Goal: Task Accomplishment & Management: Complete application form

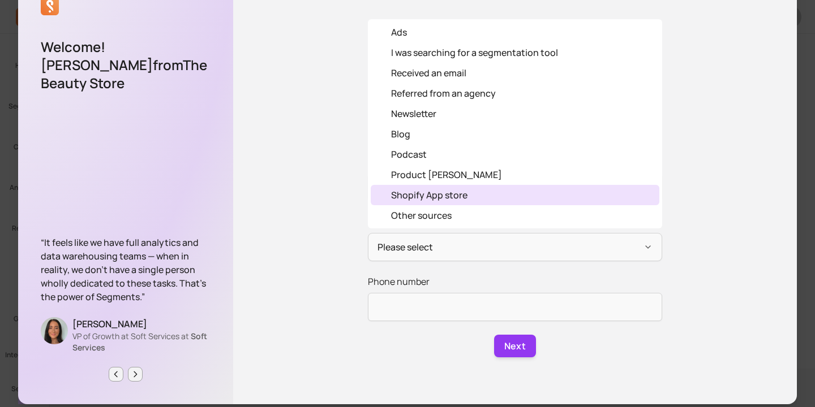
click at [439, 200] on div "Shopify App store" at bounding box center [429, 195] width 76 height 14
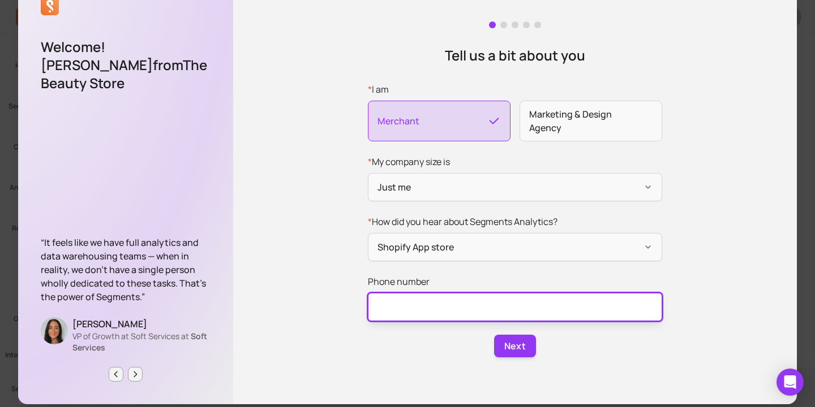
click at [431, 298] on input "Phone number" at bounding box center [515, 307] width 294 height 28
type input "0728840188"
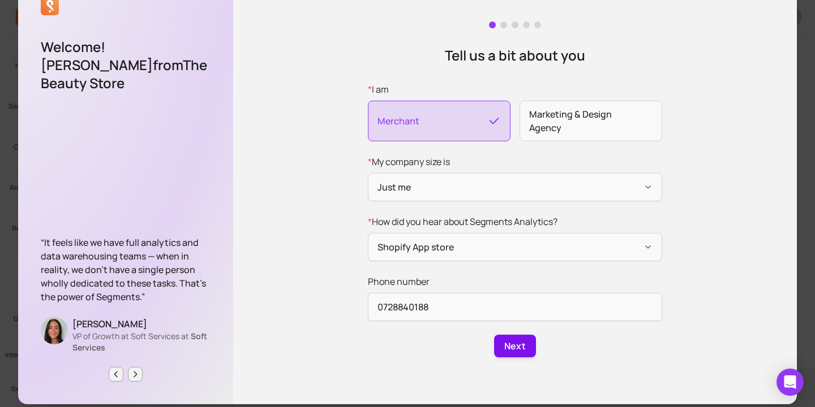
click at [505, 346] on button "Next" at bounding box center [515, 346] width 42 height 23
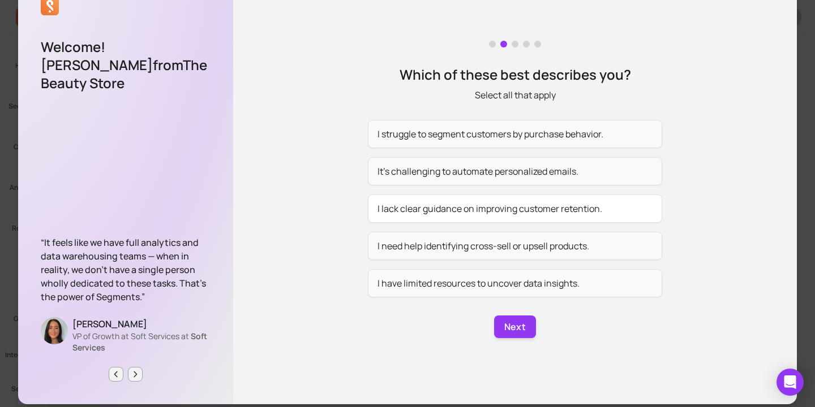
click at [450, 212] on button "I lack clear guidance on improving customer retention." at bounding box center [515, 209] width 294 height 28
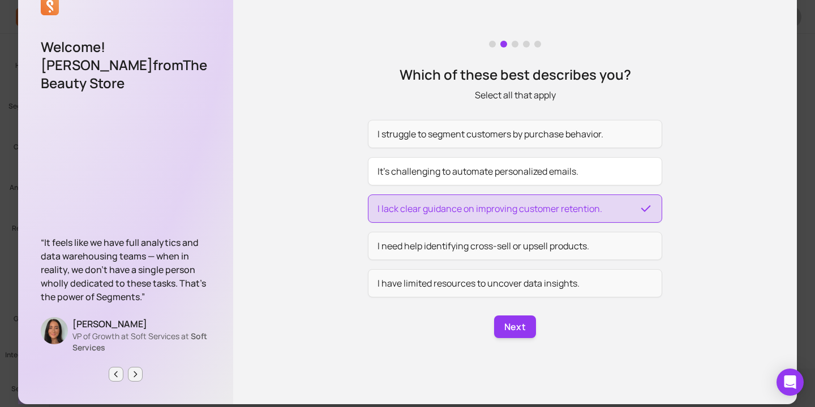
click at [451, 172] on button "It’s challenging to automate personalized emails." at bounding box center [515, 171] width 294 height 28
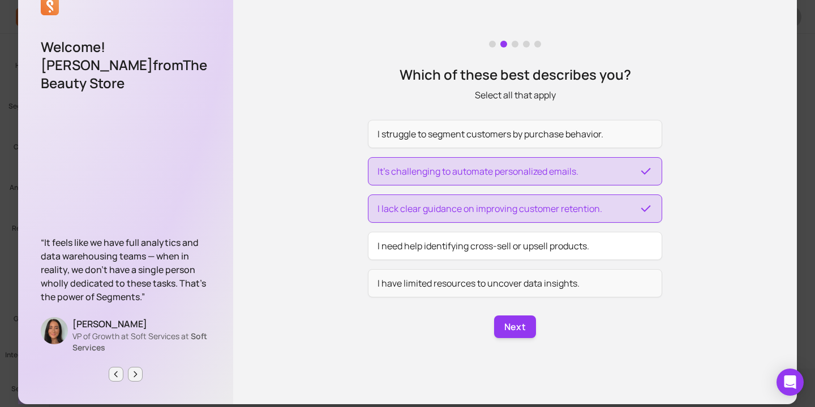
click at [501, 257] on button "I need help identifying cross-sell or upsell products." at bounding box center [515, 246] width 294 height 28
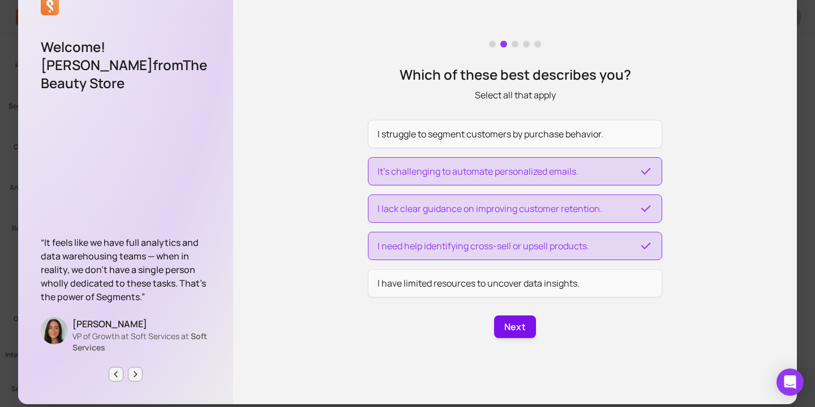
click at [514, 327] on button "Next" at bounding box center [515, 327] width 42 height 23
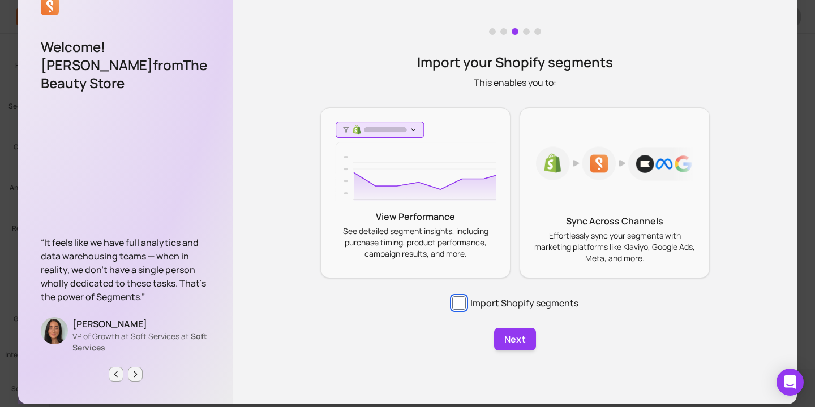
click at [459, 303] on input "Import Shopify segments" at bounding box center [459, 303] width 14 height 14
drag, startPoint x: 524, startPoint y: 336, endPoint x: 429, endPoint y: 298, distance: 102.5
click at [429, 298] on div "Import your Shopify segments This enables you to: View Performance See detailed…" at bounding box center [514, 190] width 563 height 430
click at [462, 305] on input "Import Shopify segments" at bounding box center [459, 303] width 14 height 14
click at [463, 304] on input "Import Shopify segments" at bounding box center [459, 303] width 14 height 14
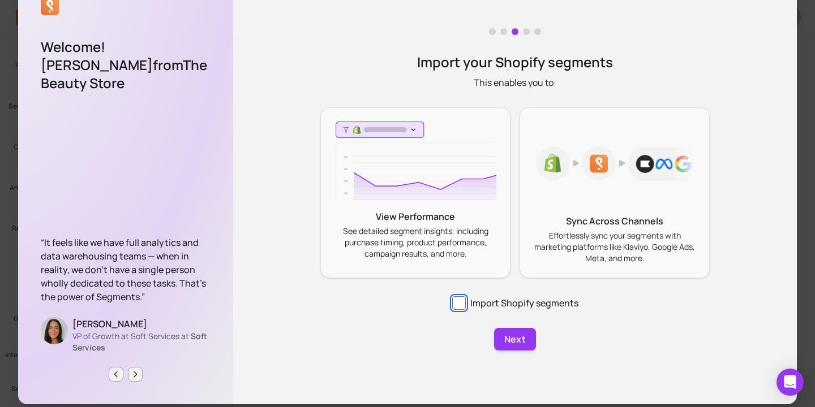
click at [455, 305] on input "Import Shopify segments" at bounding box center [459, 303] width 14 height 14
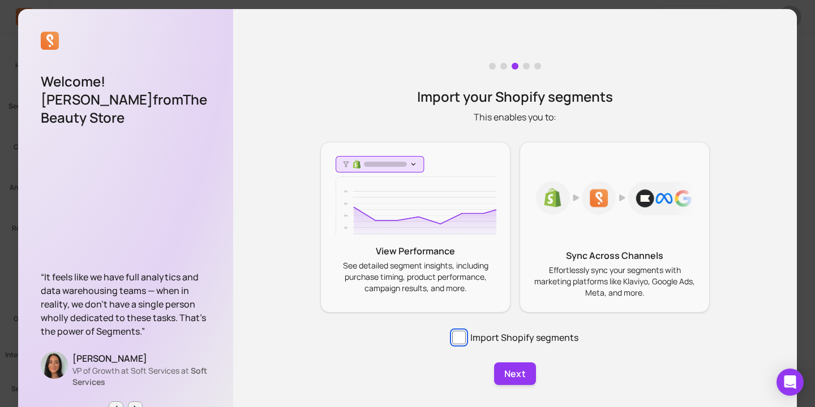
checkbox input "true"
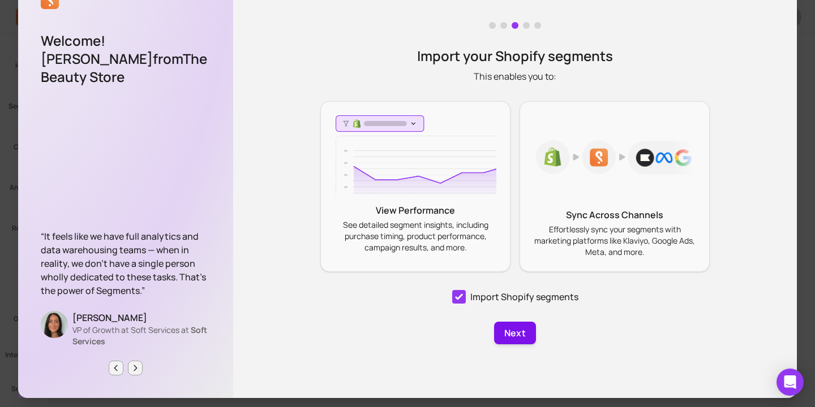
click at [524, 331] on button "Next" at bounding box center [515, 333] width 42 height 23
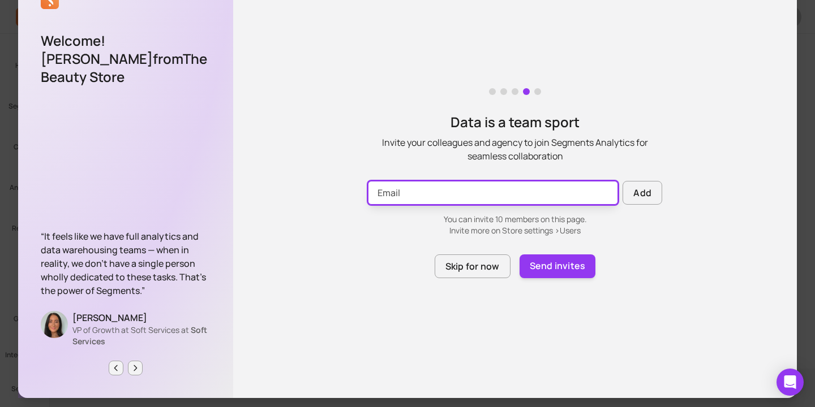
click at [434, 194] on input "Email" at bounding box center [493, 193] width 250 height 24
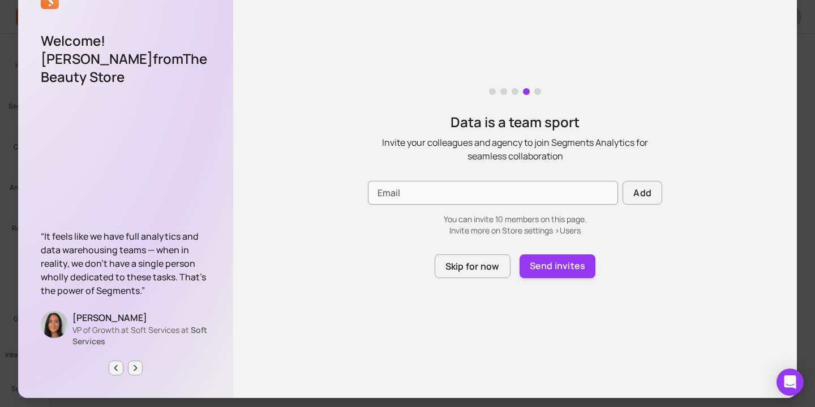
click at [669, 264] on div "Data is a team sport Invite your colleagues and agency to join Segments Analyti…" at bounding box center [514, 183] width 563 height 430
click at [490, 266] on button "Skip for now" at bounding box center [472, 267] width 76 height 24
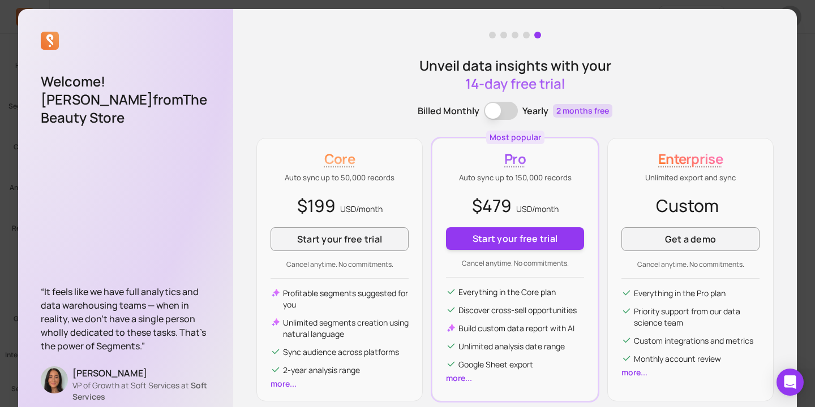
scroll to position [55, 0]
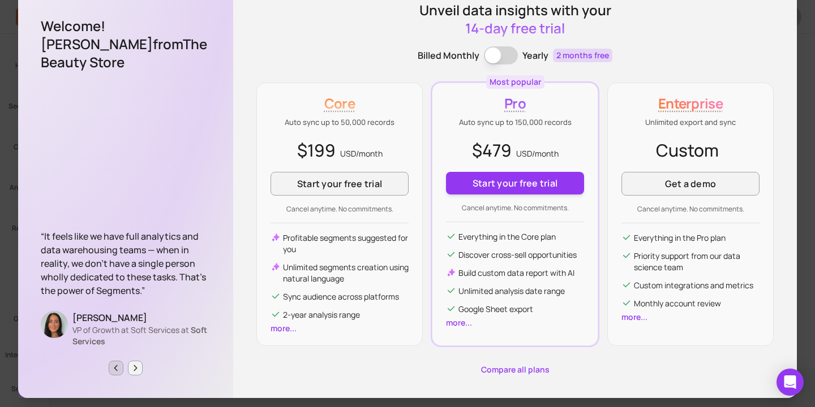
click at [119, 368] on icon "Previous page" at bounding box center [115, 368] width 9 height 9
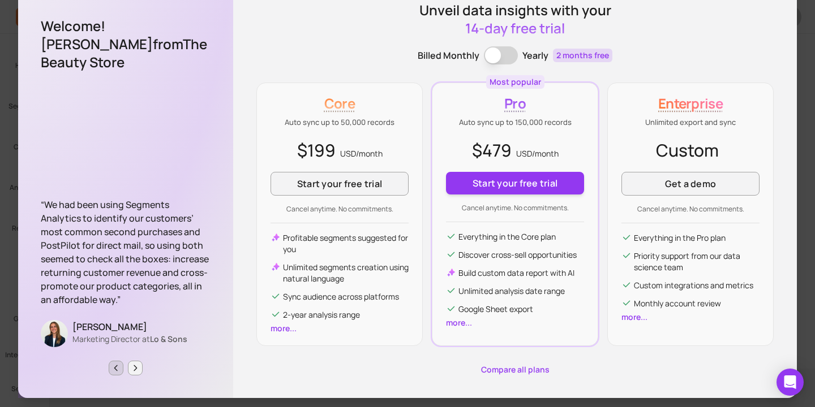
click at [119, 368] on icon "Previous page" at bounding box center [115, 368] width 9 height 9
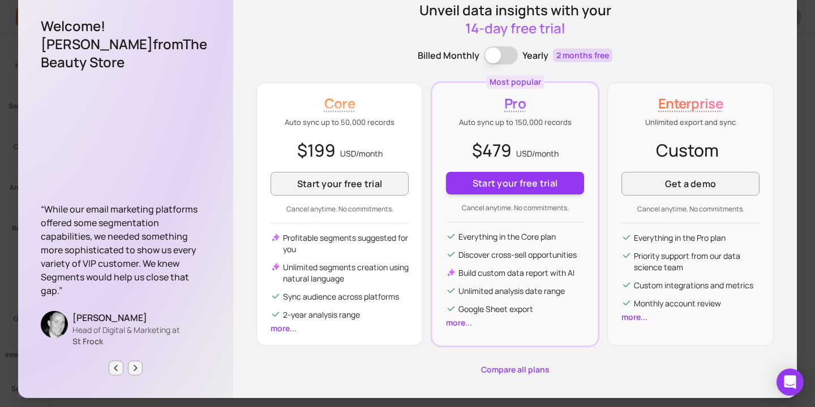
scroll to position [0, 0]
